Goal: Task Accomplishment & Management: Use online tool/utility

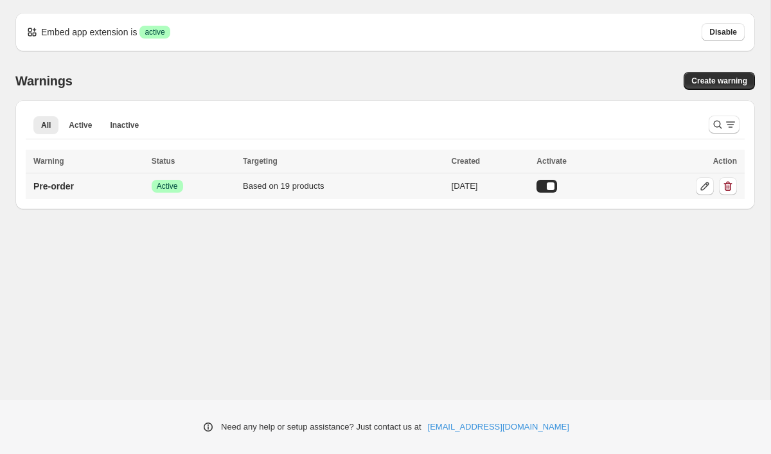
click at [413, 183] on div "Based on 19 products" at bounding box center [343, 186] width 201 height 13
click at [53, 190] on p "Pre-order" at bounding box center [53, 186] width 40 height 13
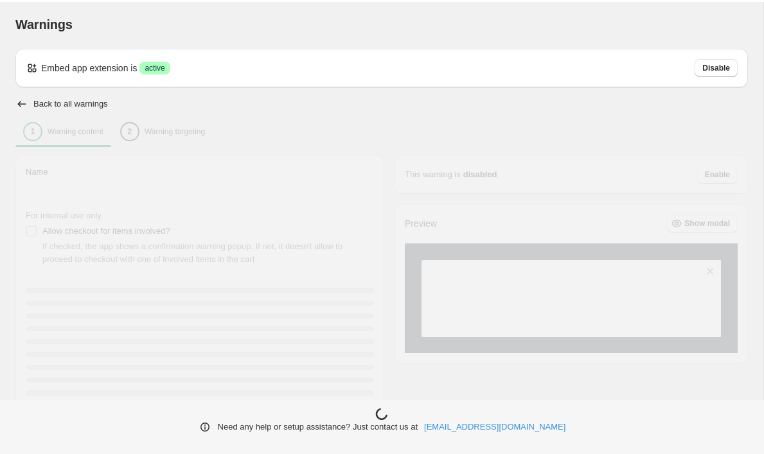
type input "*********"
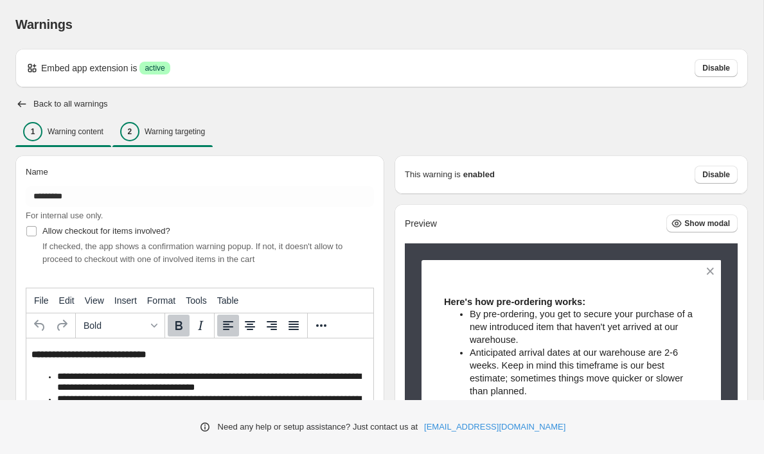
click at [183, 135] on p "Warning targeting" at bounding box center [175, 132] width 60 height 10
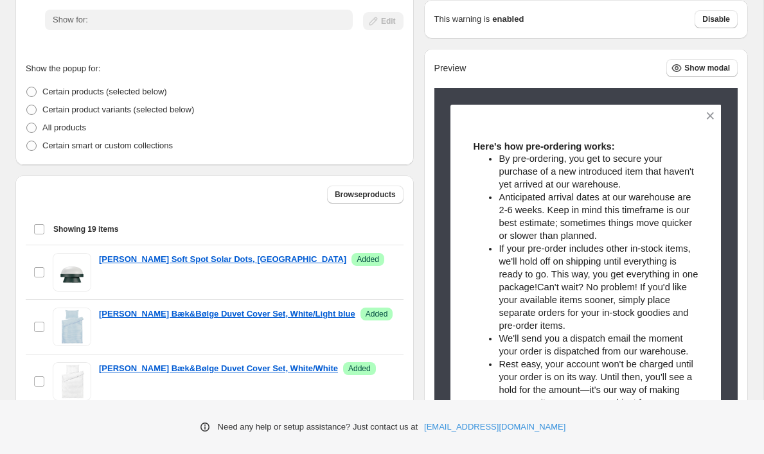
scroll to position [389, 0]
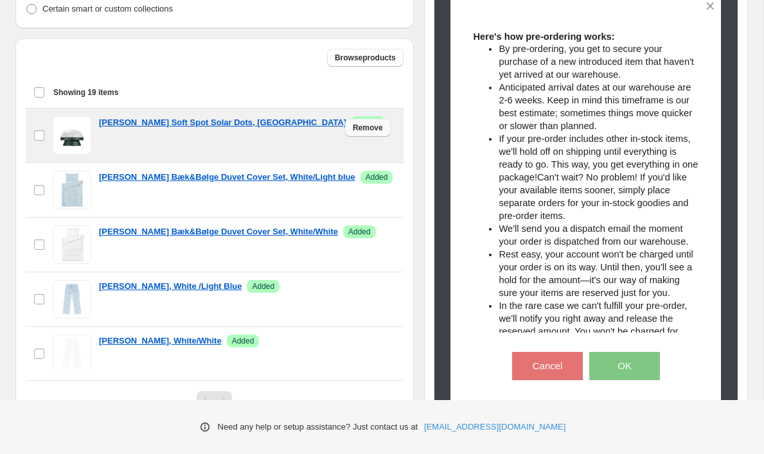
click at [374, 130] on span "Remove" at bounding box center [368, 128] width 30 height 10
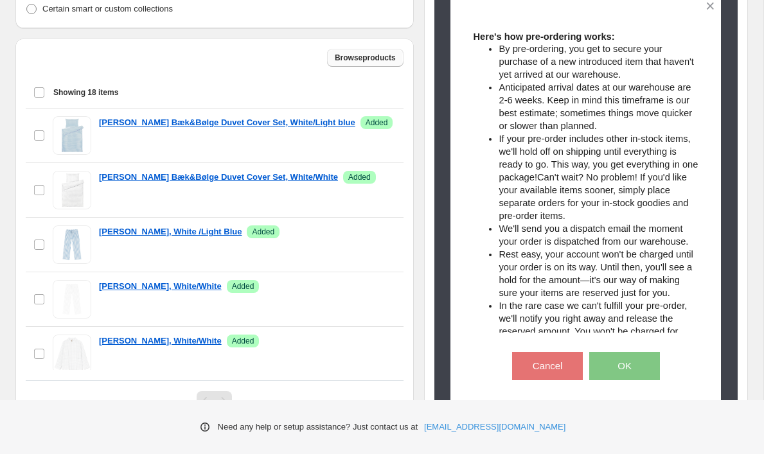
scroll to position [0, 0]
click at [372, 62] on span "Browse products" at bounding box center [365, 58] width 61 height 10
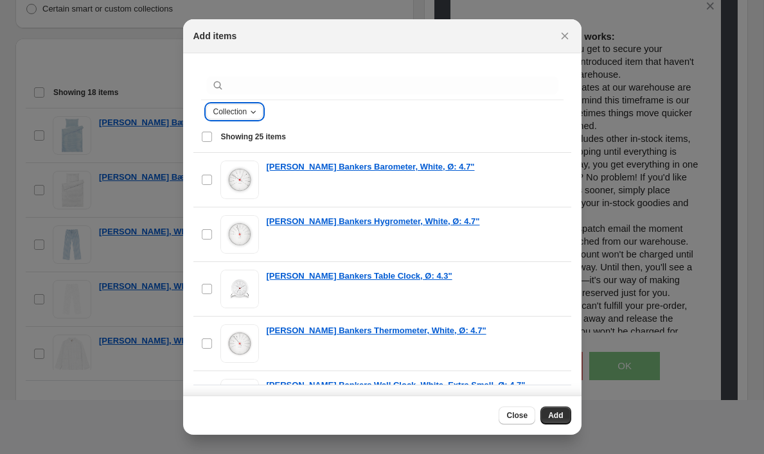
click at [258, 111] on icon "Collection" at bounding box center [253, 112] width 10 height 10
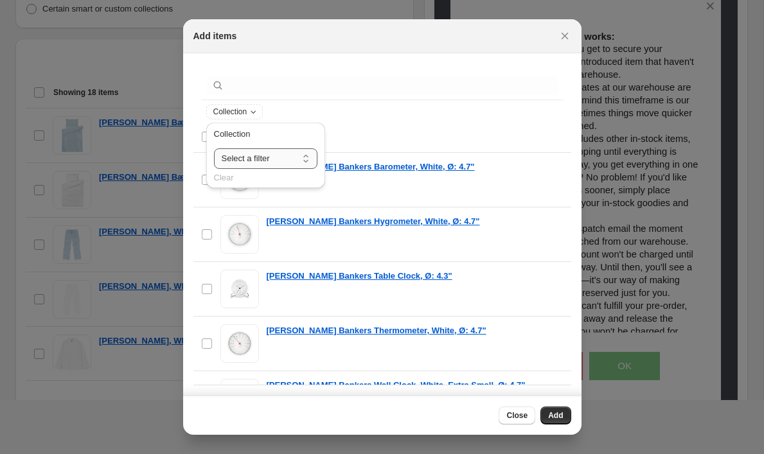
select select "**********"
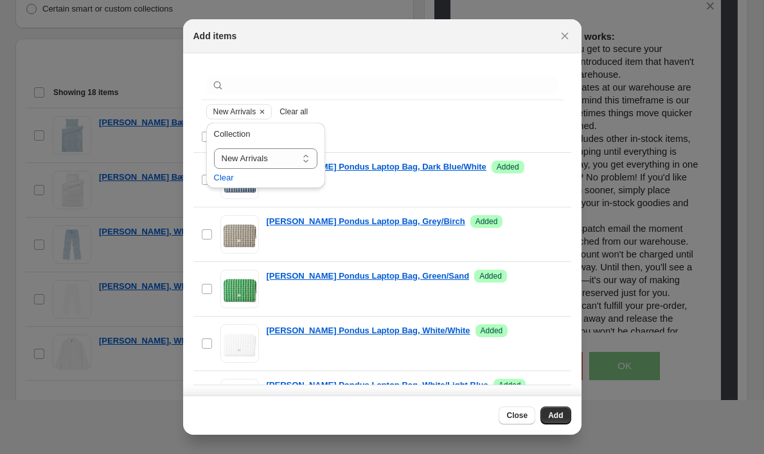
click at [368, 113] on div "New Arrivals Clear all" at bounding box center [382, 111] width 352 height 15
click at [361, 117] on div "New Arrivals Clear all" at bounding box center [382, 111] width 352 height 15
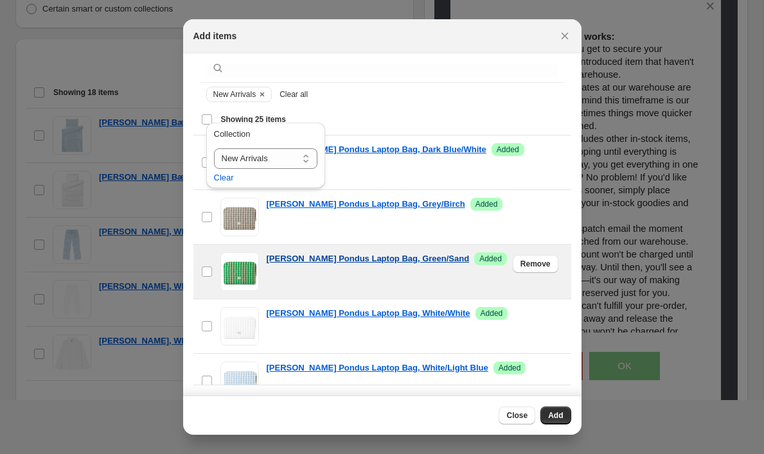
scroll to position [1, 0]
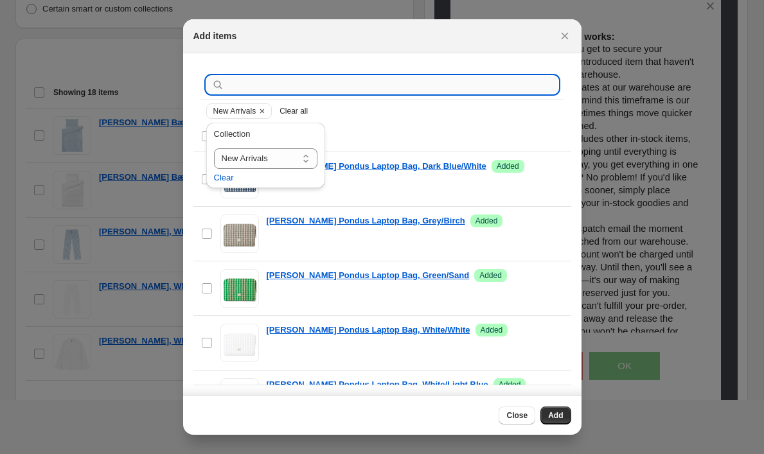
click at [317, 88] on input ":r19:" at bounding box center [393, 85] width 332 height 18
click at [350, 123] on div "Select all 25 items Showing 25 items" at bounding box center [382, 136] width 362 height 31
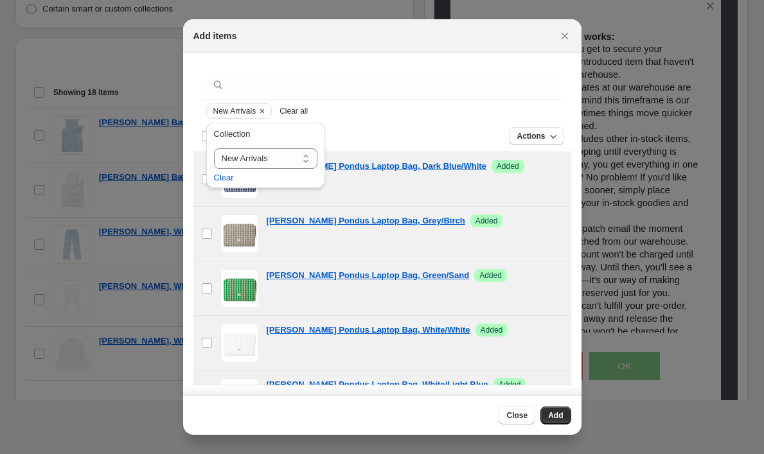
click at [349, 120] on div "New Arrivals Clear all" at bounding box center [382, 111] width 362 height 23
click at [350, 138] on div "Actions" at bounding box center [418, 136] width 291 height 18
click at [197, 134] on div "Showing 25 items Deselect all 25 items Showing 25 items Select Deselect all 25 …" at bounding box center [382, 136] width 378 height 31
click at [202, 134] on div "**********" at bounding box center [265, 159] width 129 height 79
click at [205, 137] on div "**********" at bounding box center [265, 159] width 129 height 79
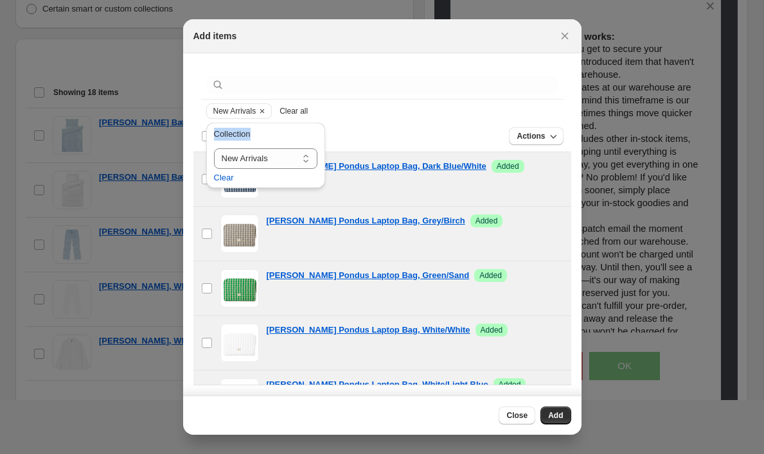
click at [205, 137] on div "**********" at bounding box center [265, 159] width 129 height 79
click at [200, 137] on div "Showing 25 items Deselect all 25 items Showing 25 items Select Deselect all 25 …" at bounding box center [382, 136] width 378 height 31
click at [202, 184] on div "**********" at bounding box center [265, 159] width 129 height 79
click at [204, 180] on div "**********" at bounding box center [265, 159] width 129 height 79
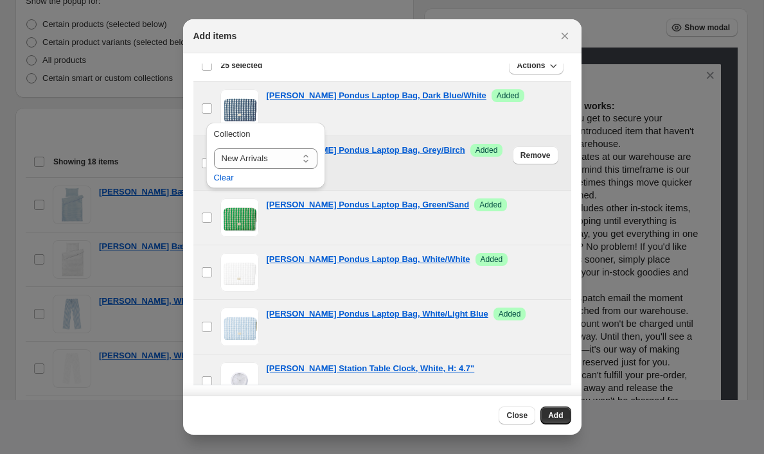
scroll to position [73, 0]
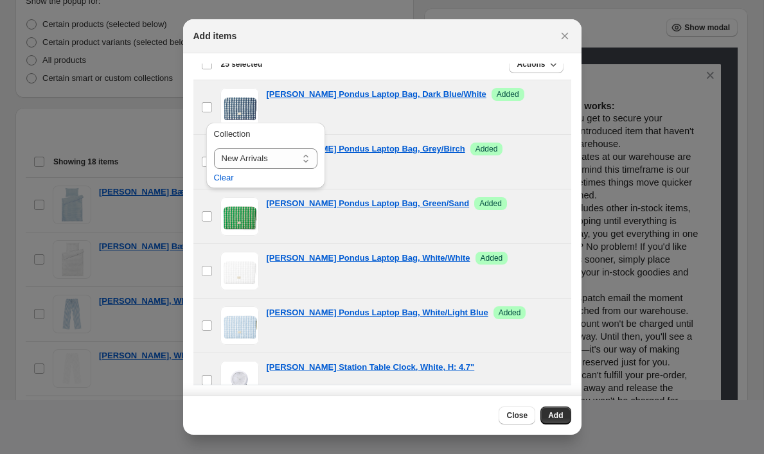
click at [204, 70] on div "Deselect all 25 items 25 selected" at bounding box center [232, 64] width 62 height 15
click at [206, 69] on div "Deselect all 25 items 25 selected" at bounding box center [232, 64] width 62 height 12
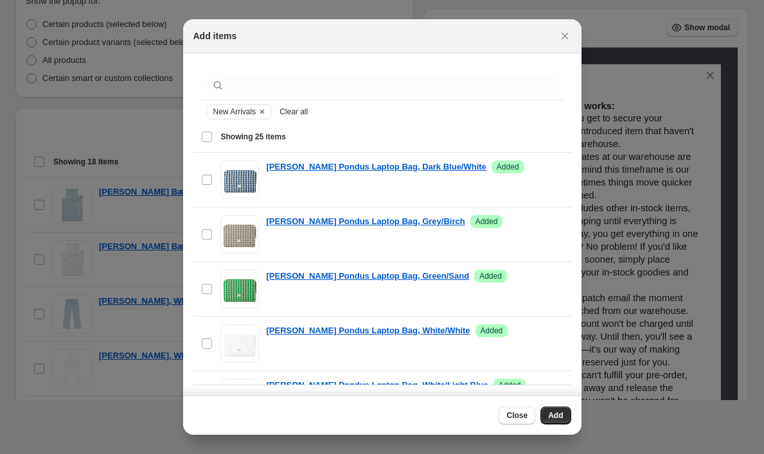
scroll to position [0, 0]
click at [209, 134] on div "Select all 25 items Showing 25 items" at bounding box center [382, 136] width 362 height 31
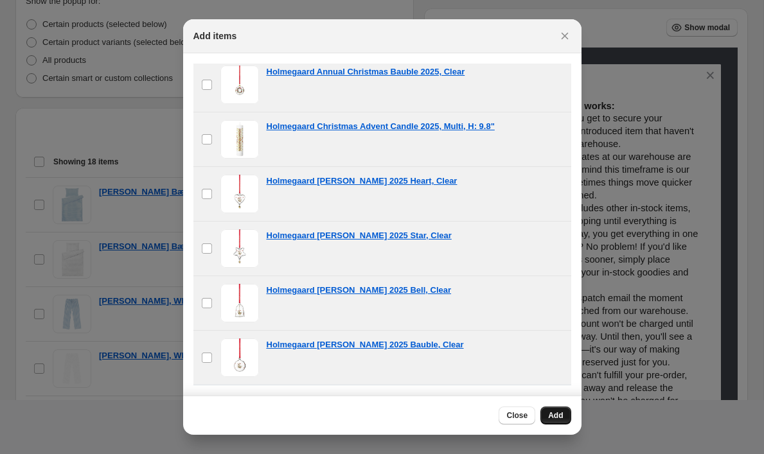
scroll to position [1133, 0]
click at [551, 413] on span "Add" at bounding box center [555, 416] width 15 height 10
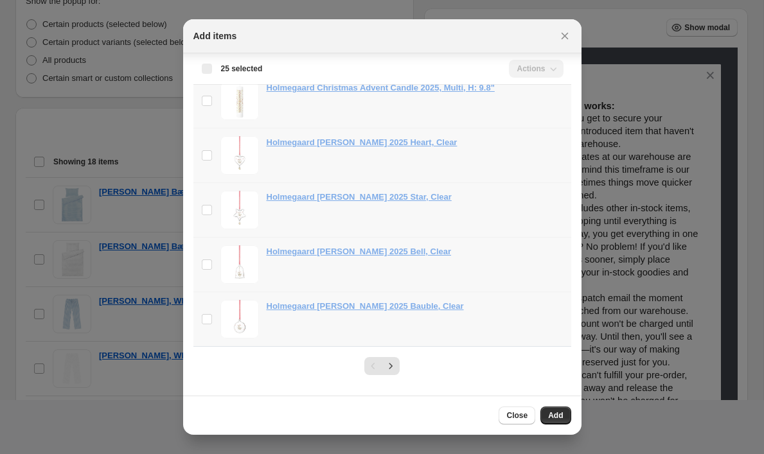
scroll to position [39, 0]
click at [393, 365] on icon "Next" at bounding box center [390, 366] width 13 height 13
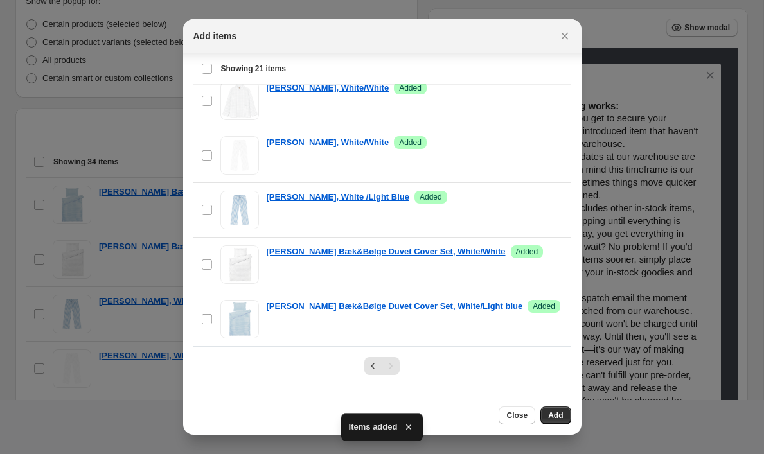
click at [208, 73] on div "Select all 21 items Showing 21 items" at bounding box center [382, 68] width 362 height 31
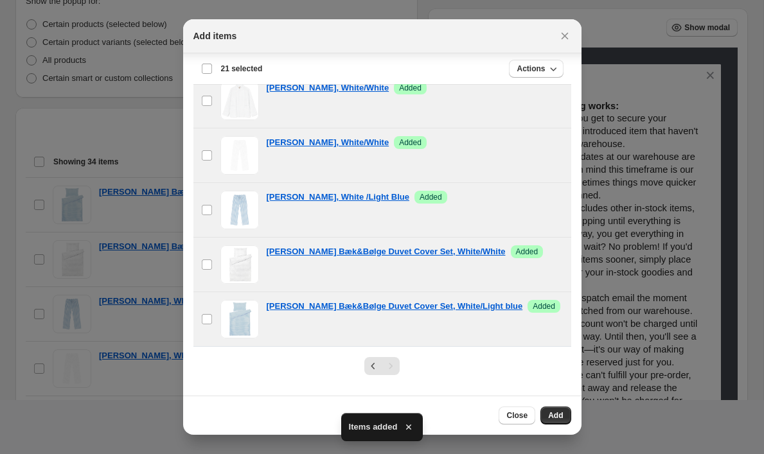
click at [208, 73] on div "Deselect all 21 items 21 selected" at bounding box center [232, 69] width 62 height 12
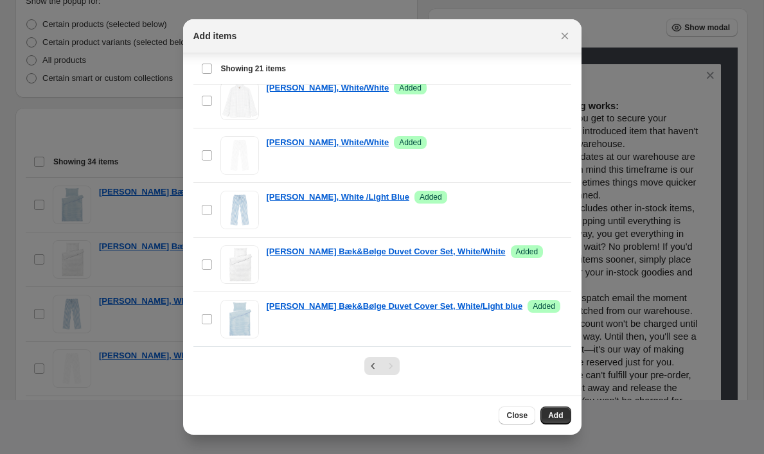
click at [208, 73] on div "Select all 21 items Showing 21 items" at bounding box center [382, 68] width 362 height 31
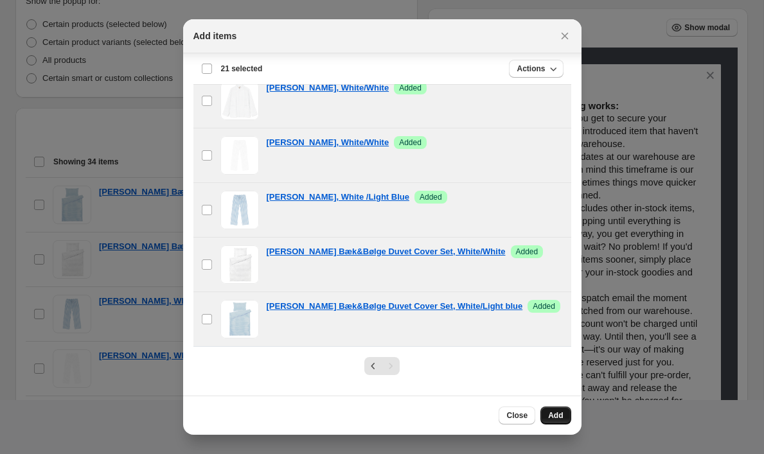
click at [548, 415] on button "Add" at bounding box center [556, 416] width 30 height 18
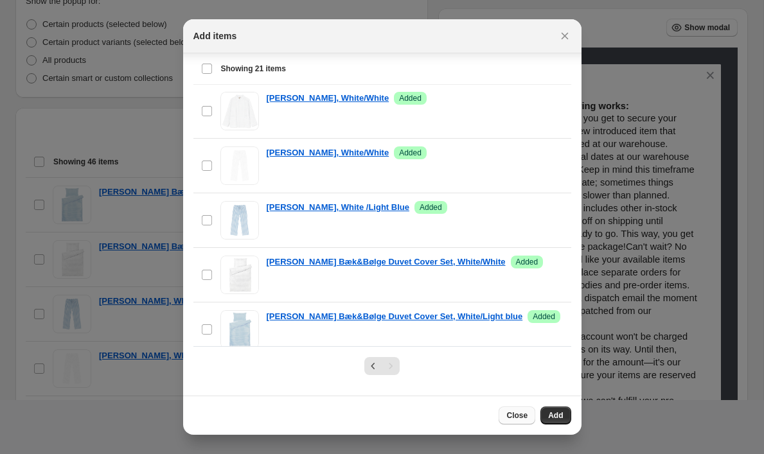
click at [515, 413] on span "Close" at bounding box center [516, 416] width 21 height 10
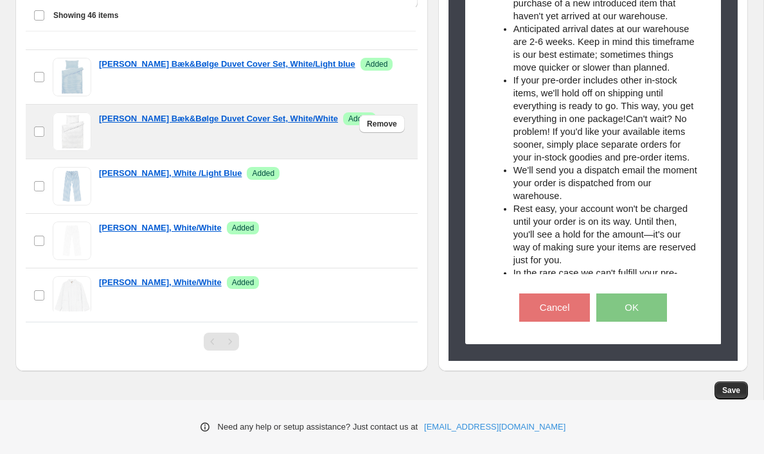
scroll to position [0, 0]
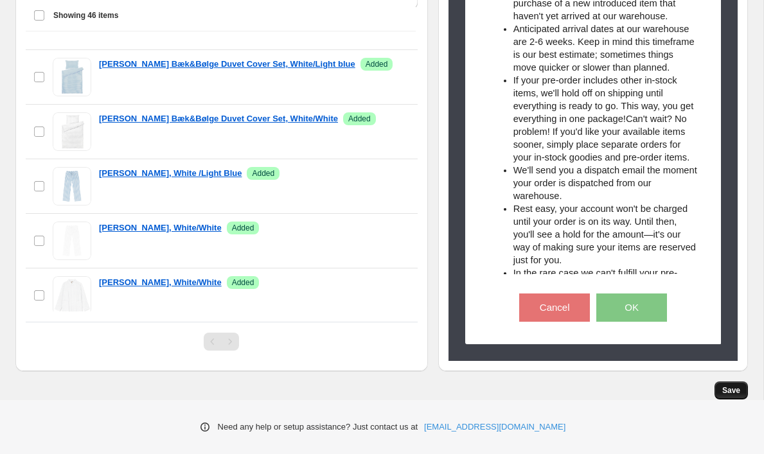
click at [728, 386] on button "Save" at bounding box center [731, 391] width 33 height 18
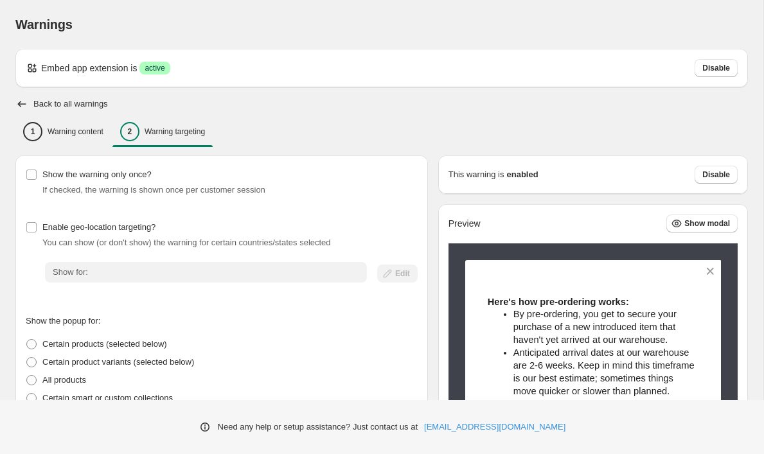
click at [80, 99] on h2 "Back to all warnings" at bounding box center [70, 104] width 75 height 10
click at [18, 106] on icon "button" at bounding box center [21, 104] width 13 height 13
